Goal: Transaction & Acquisition: Purchase product/service

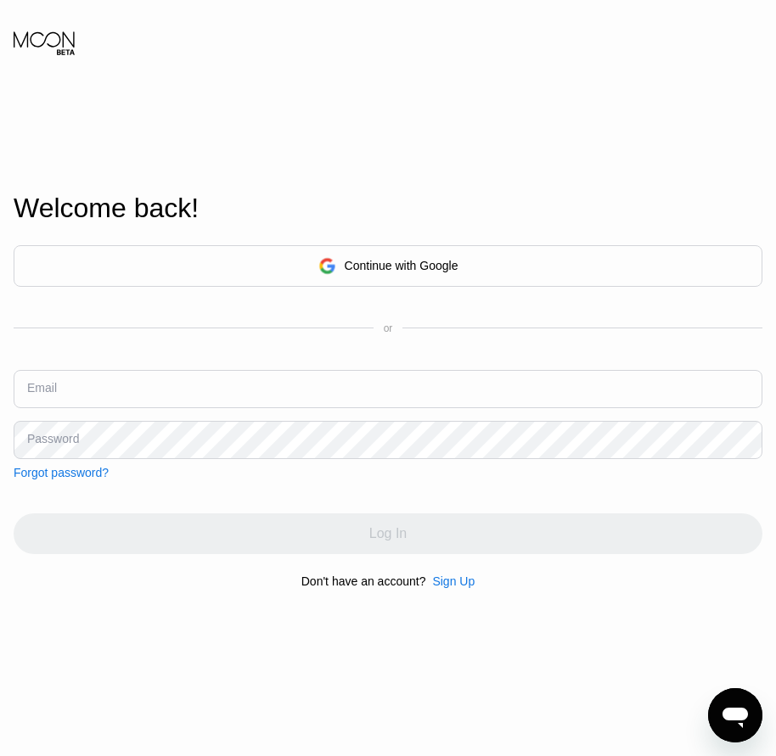
click at [450, 587] on div "Sign Up" at bounding box center [453, 581] width 42 height 14
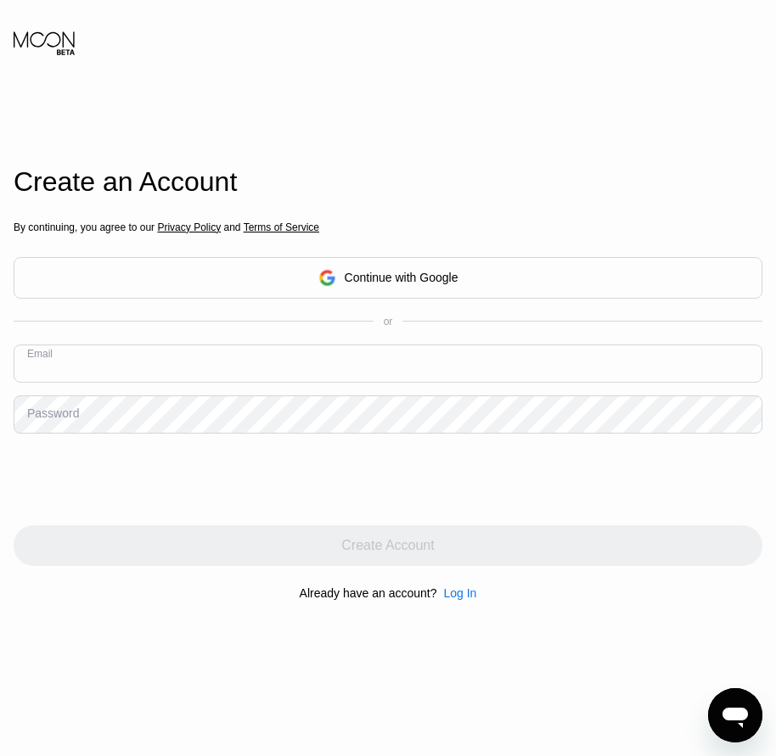
paste input "[EMAIL_ADDRESS][DOMAIN_NAME]"
type input "[EMAIL_ADDRESS][DOMAIN_NAME]"
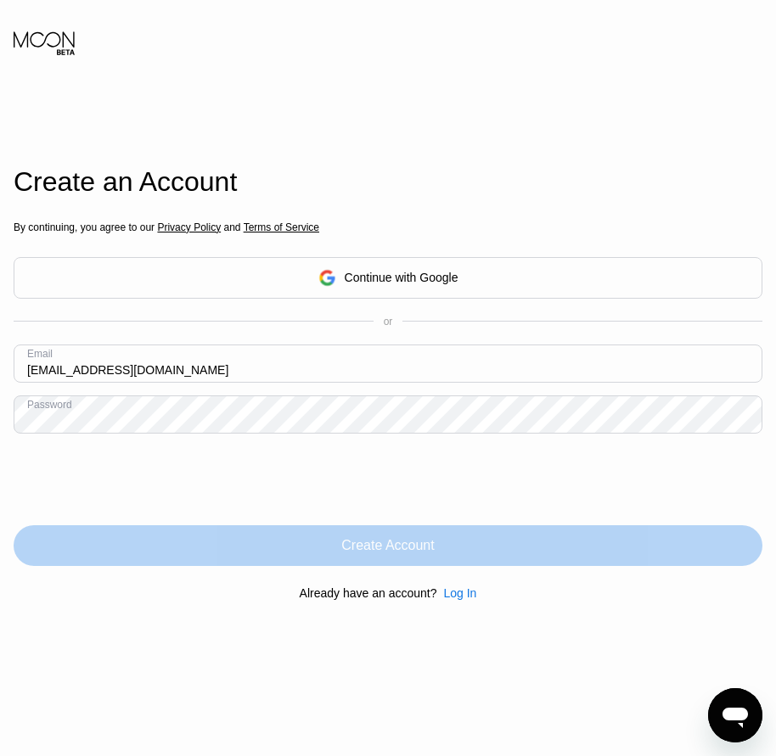
click at [393, 562] on div "Create Account" at bounding box center [388, 545] width 748 height 41
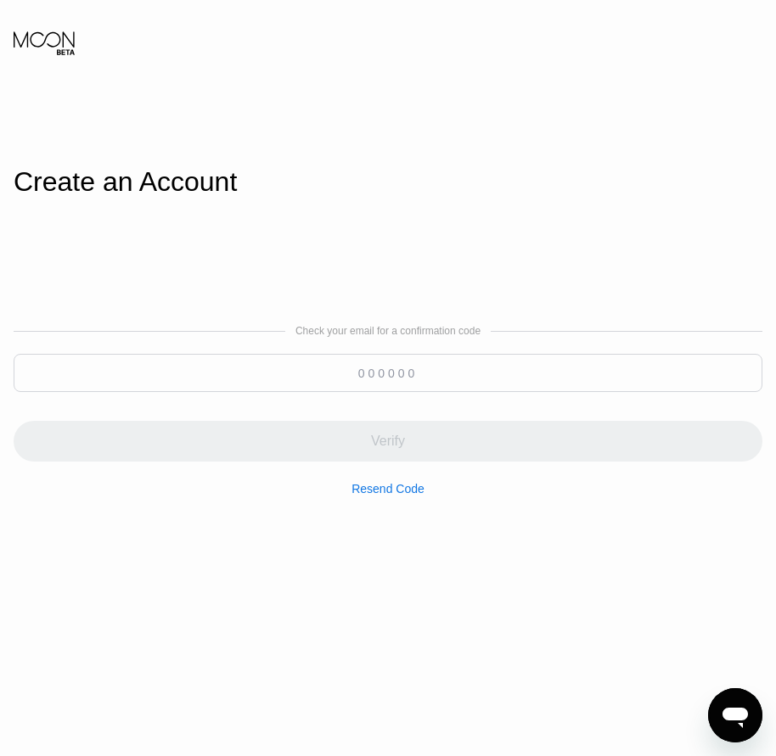
paste input "428257"
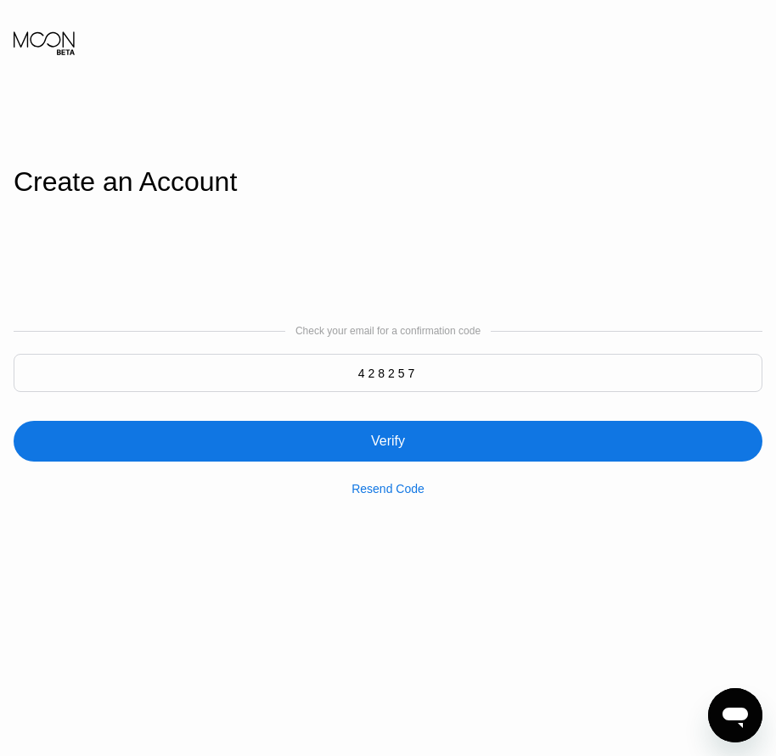
type input "428257"
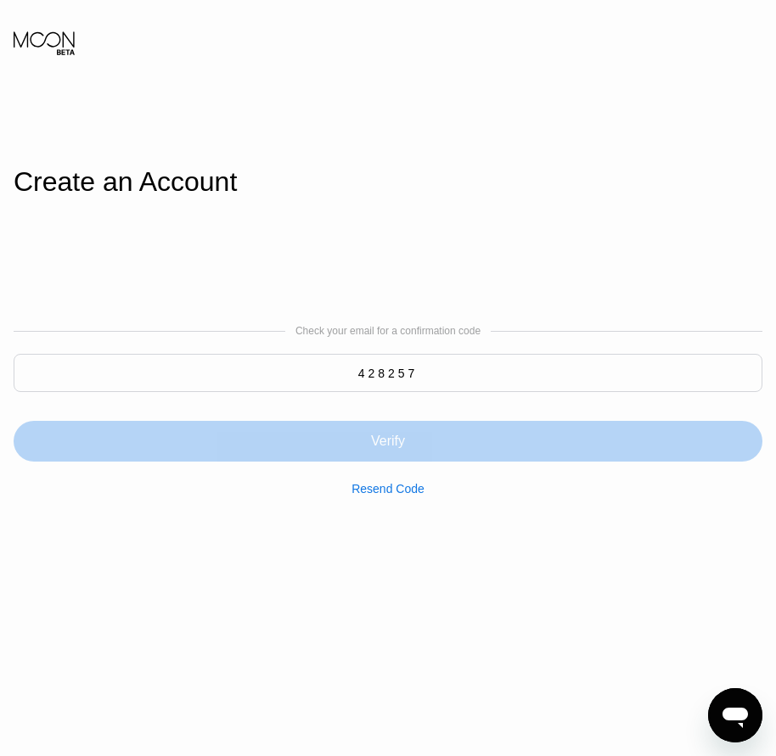
click at [374, 457] on div "Verify" at bounding box center [388, 441] width 748 height 41
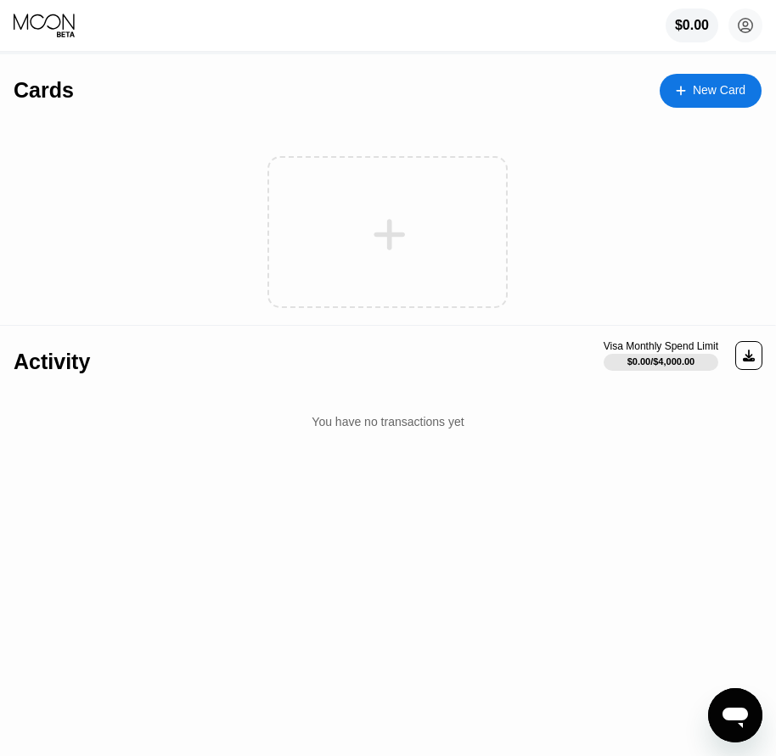
click at [714, 87] on div "New Card" at bounding box center [718, 90] width 53 height 14
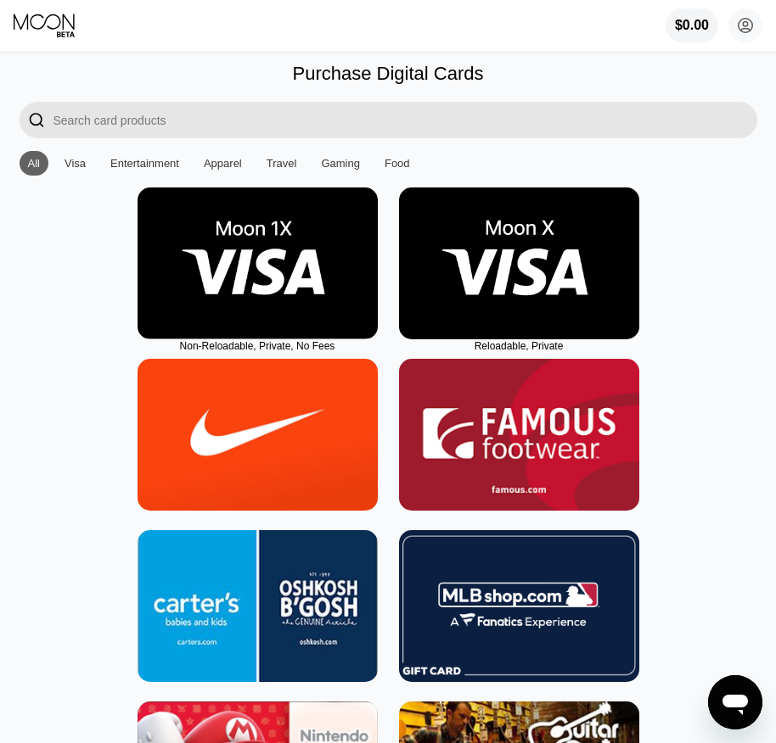
click at [509, 323] on img at bounding box center [519, 264] width 240 height 152
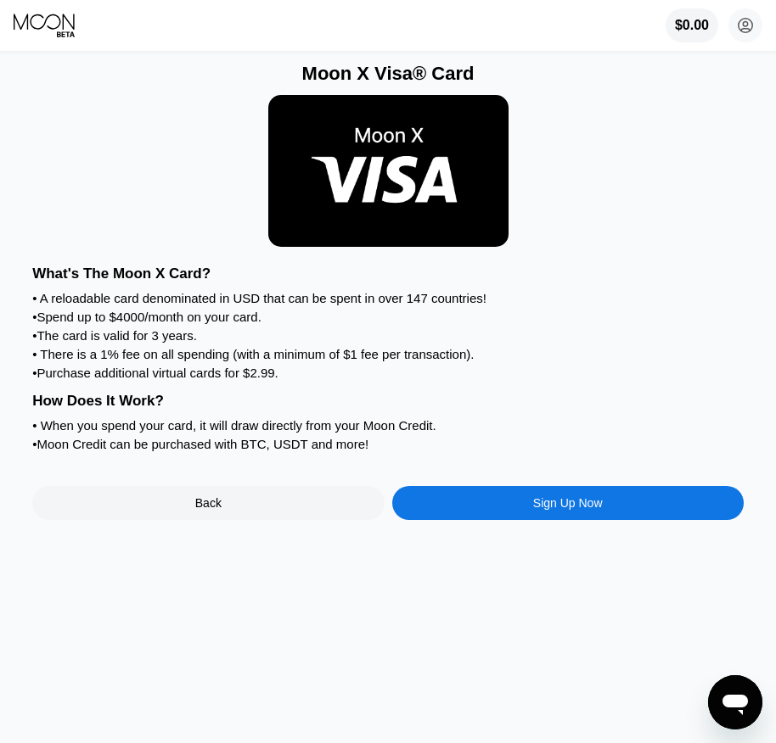
click at [519, 520] on div "Sign Up Now" at bounding box center [567, 503] width 351 height 34
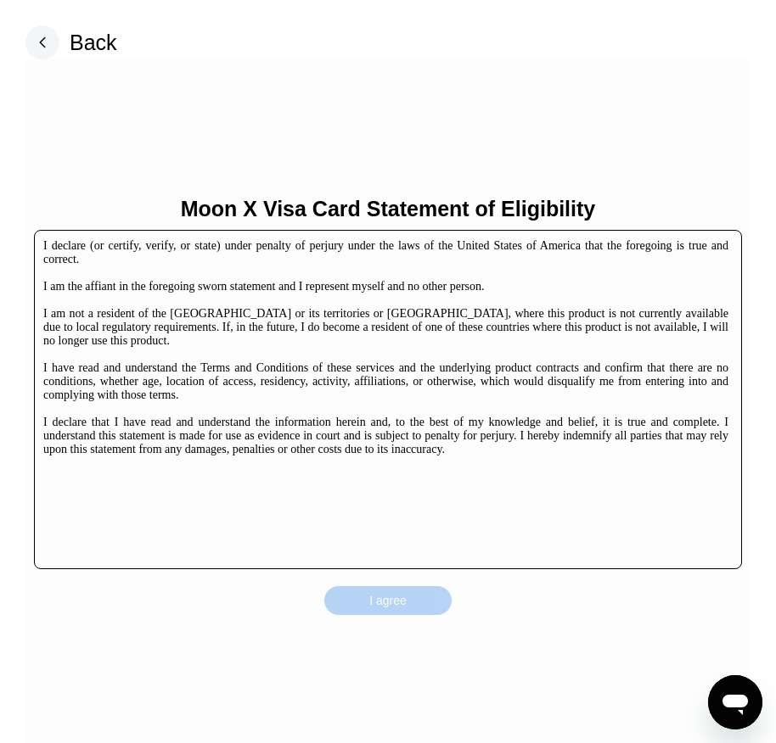
click at [413, 599] on div "I agree" at bounding box center [387, 600] width 127 height 29
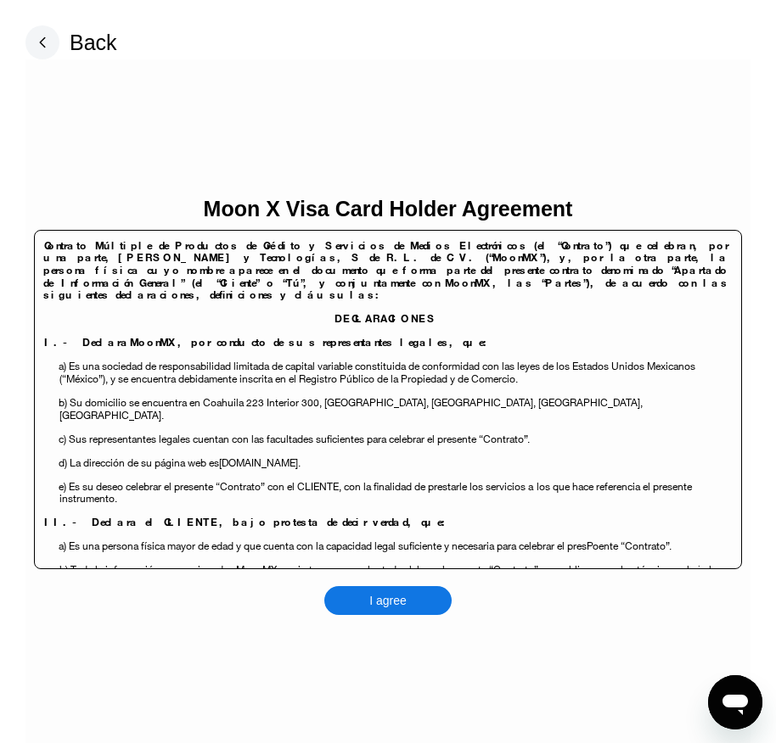
click at [417, 603] on div "I agree" at bounding box center [387, 600] width 127 height 29
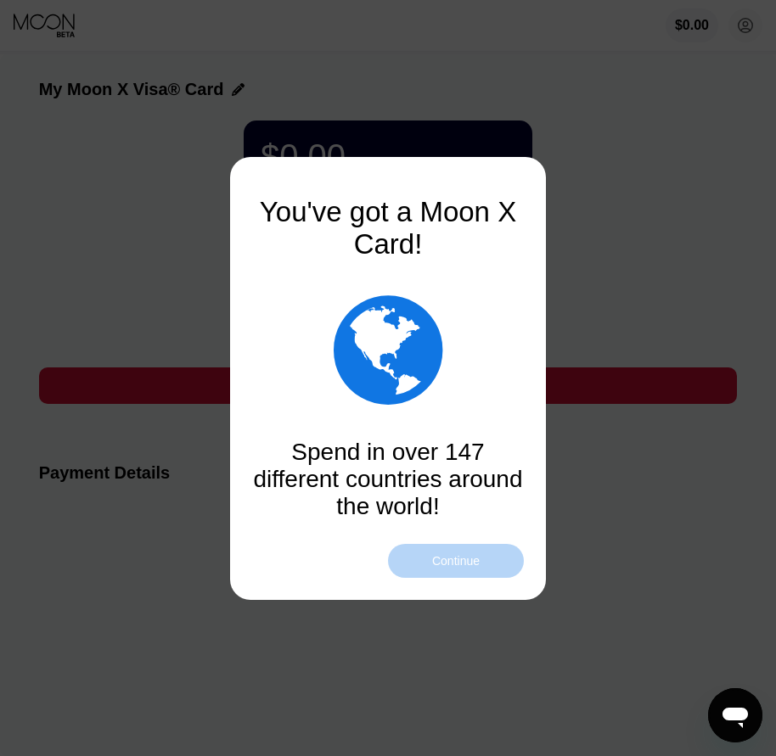
click at [442, 559] on div "Continue" at bounding box center [456, 561] width 48 height 14
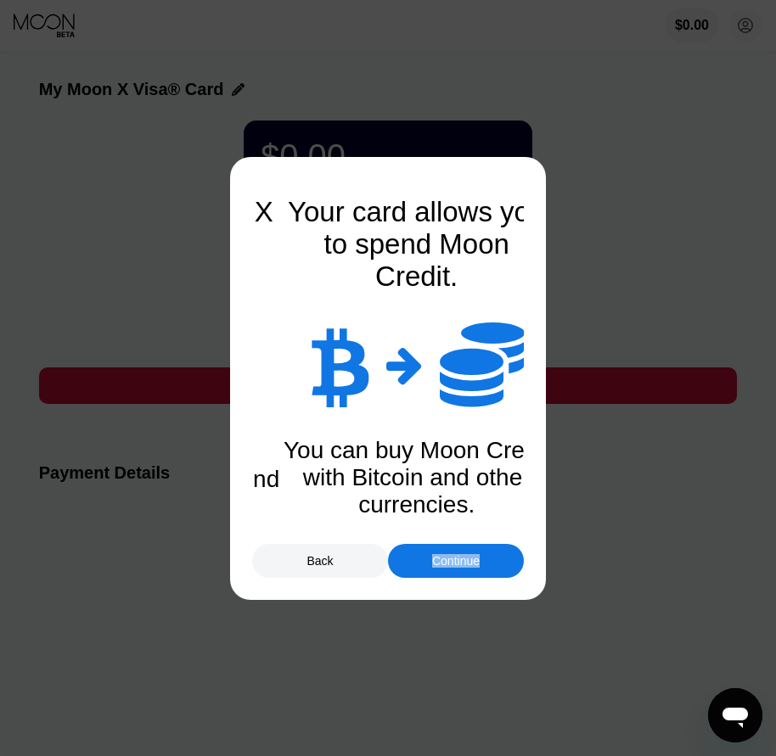
click at [442, 559] on div "Continue" at bounding box center [456, 561] width 48 height 14
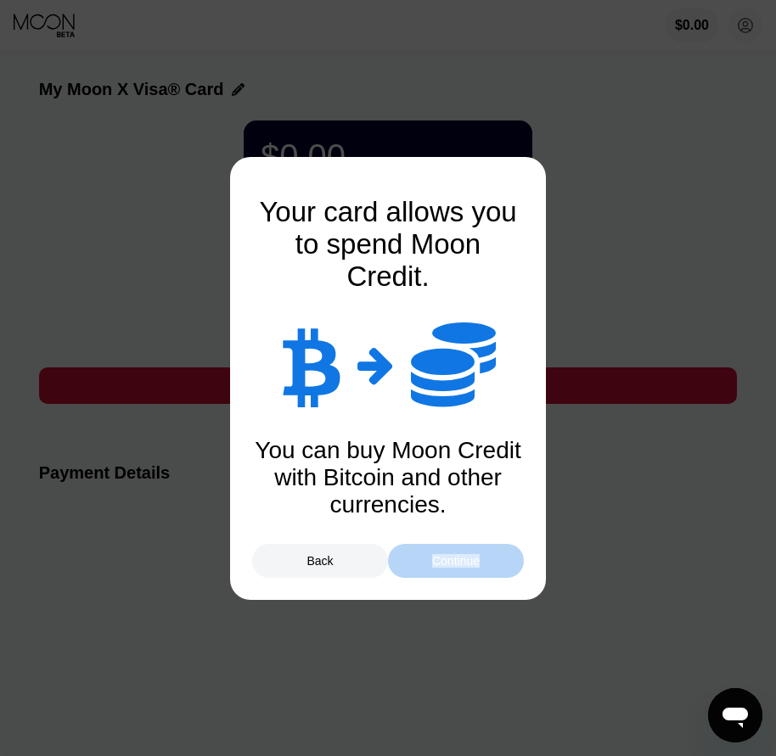
click at [442, 559] on div "Continue" at bounding box center [456, 561] width 48 height 14
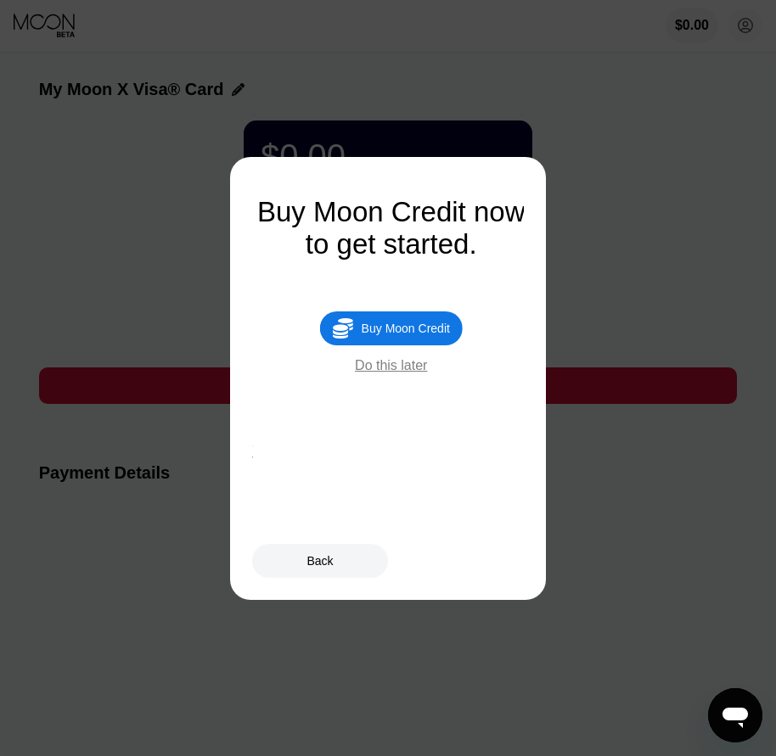
click at [432, 335] on div "Buy Moon Credit" at bounding box center [405, 329] width 88 height 14
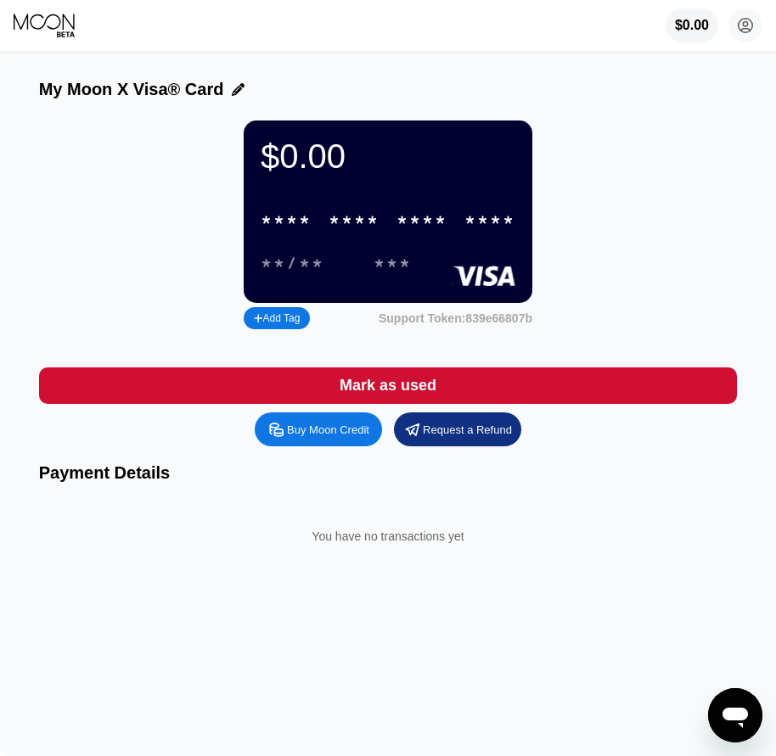
type input "0"
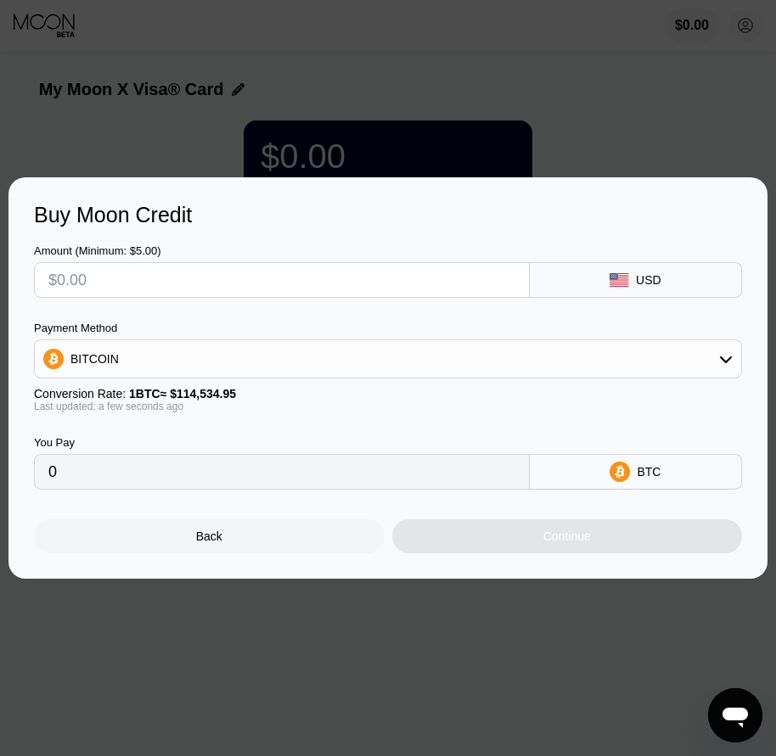
click at [284, 528] on div "Back" at bounding box center [209, 536] width 350 height 34
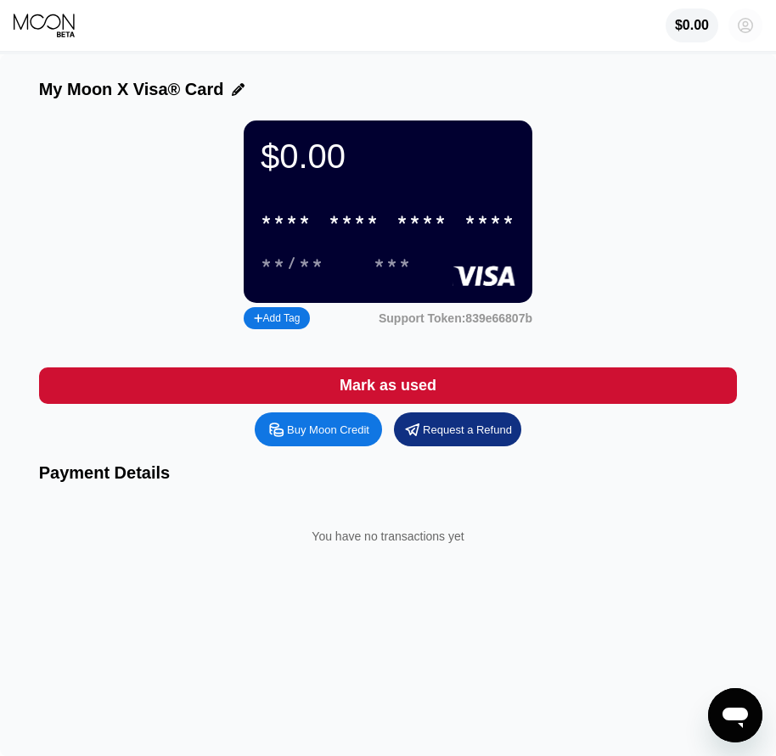
click at [754, 28] on circle at bounding box center [745, 25] width 34 height 34
